Goal: Task Accomplishment & Management: Use online tool/utility

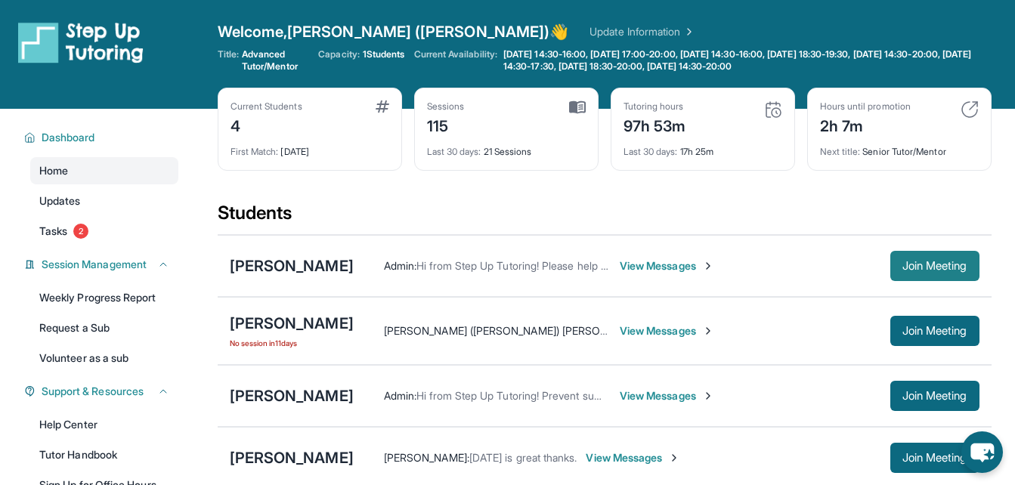
click at [908, 265] on span "Join Meeting" at bounding box center [935, 266] width 65 height 9
click at [271, 392] on div "[PERSON_NAME]" at bounding box center [292, 396] width 124 height 21
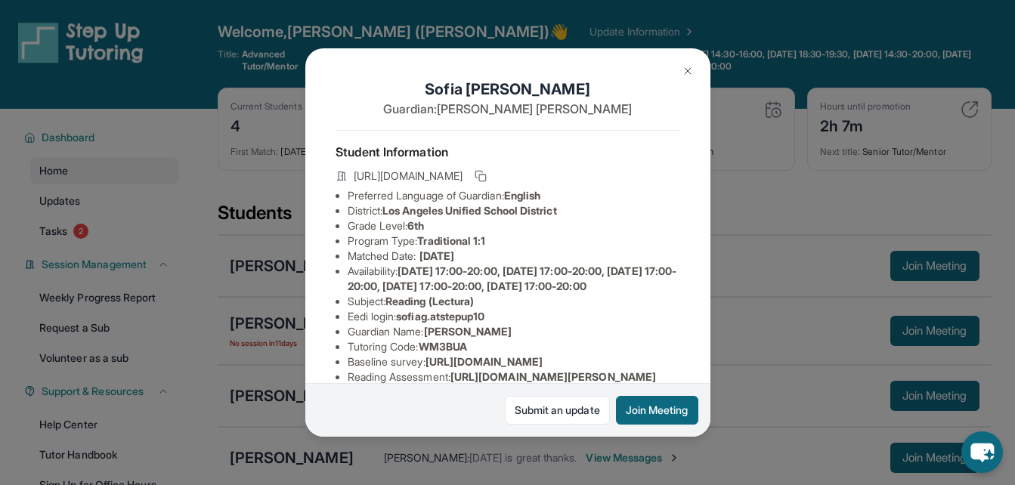
click at [861, 209] on div "[PERSON_NAME] Guardian: [PERSON_NAME] Student Information [URL][DOMAIN_NAME] Pr…" at bounding box center [507, 242] width 1015 height 485
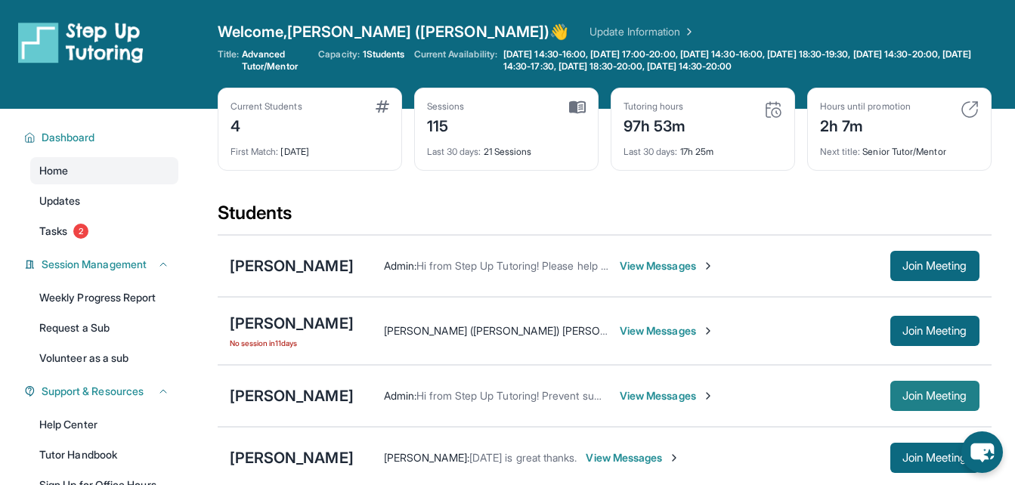
click at [918, 398] on span "Join Meeting" at bounding box center [935, 396] width 65 height 9
click at [921, 269] on span "Join Meeting" at bounding box center [935, 266] width 65 height 9
click at [305, 267] on div "[PERSON_NAME]" at bounding box center [292, 265] width 124 height 21
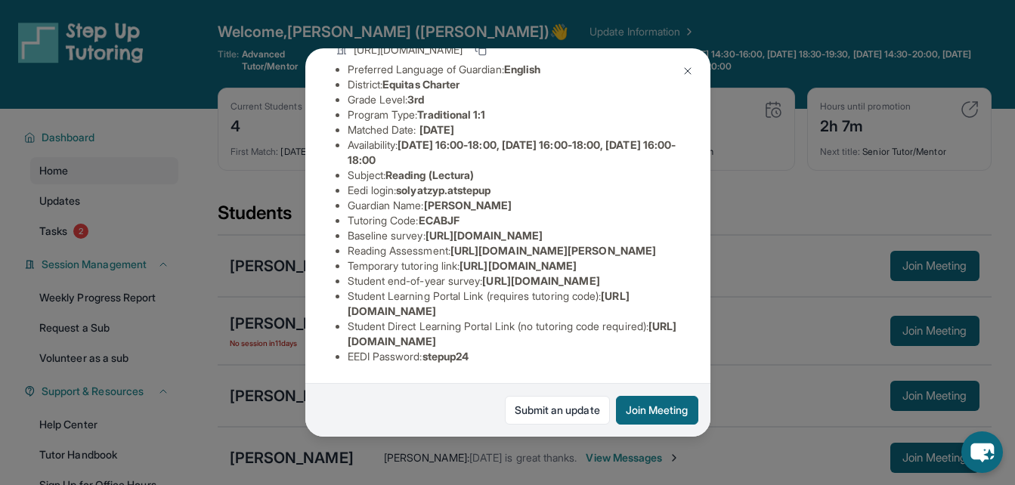
scroll to position [159, 0]
drag, startPoint x: 458, startPoint y: 274, endPoint x: 673, endPoint y: 306, distance: 217.0
click at [673, 306] on div "[PERSON_NAME] Guardian: [PERSON_NAME] Student Information [URL][DOMAIN_NAME] Pr…" at bounding box center [507, 242] width 405 height 389
copy span "[URL][DOMAIN_NAME][PERSON_NAME]"
click at [771, 187] on div "[PERSON_NAME] Guardian: [PERSON_NAME] Student Information [URL][DOMAIN_NAME] Pr…" at bounding box center [507, 242] width 1015 height 485
